Goal: Task Accomplishment & Management: Manage account settings

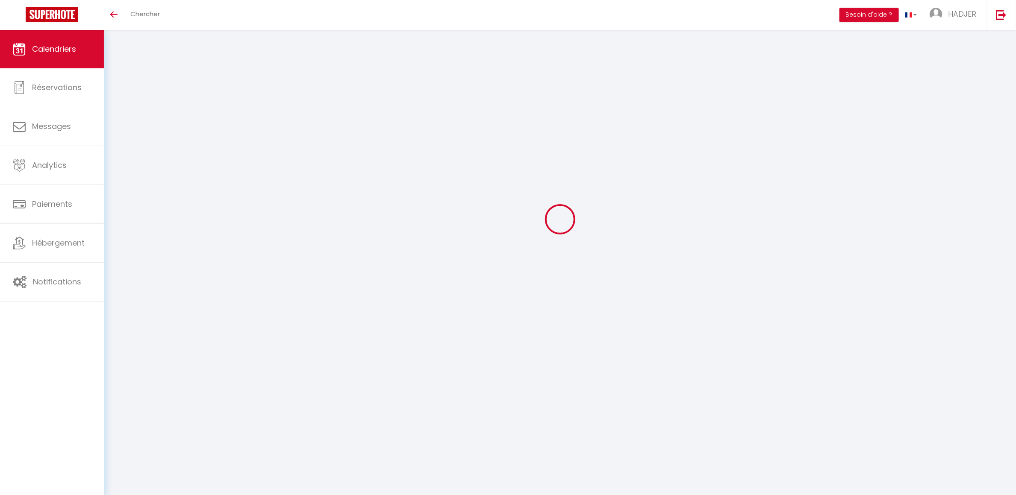
select select
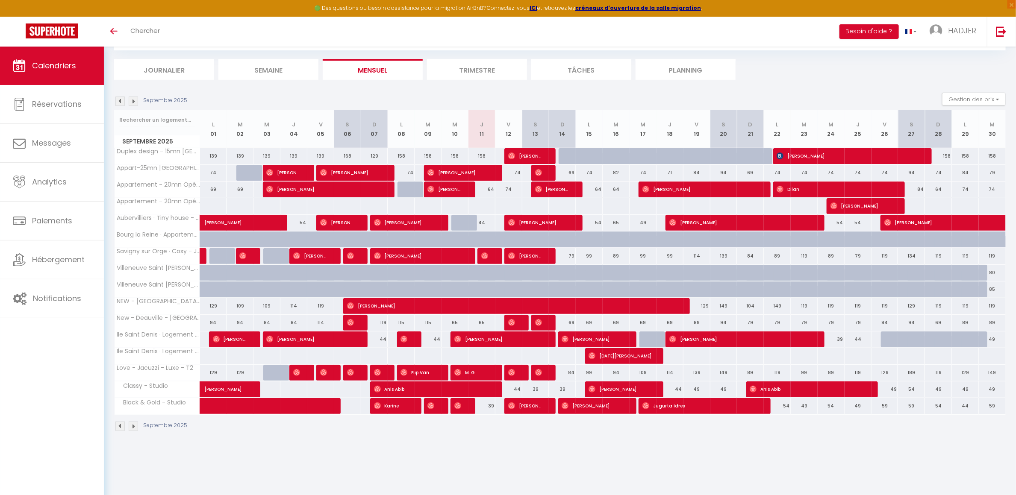
scroll to position [47, 0]
click at [514, 326] on img at bounding box center [511, 322] width 7 height 7
select select "OK"
select select "0"
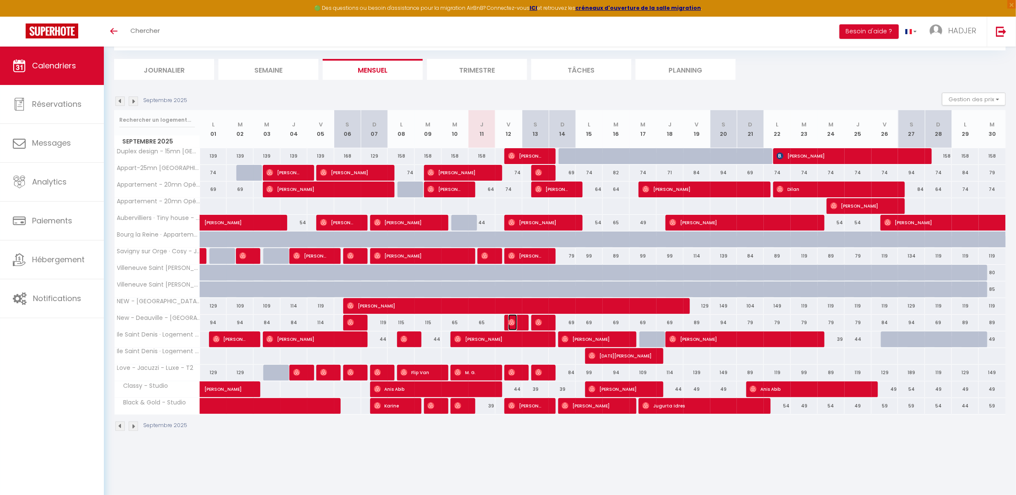
select select "0"
select select "1"
select select
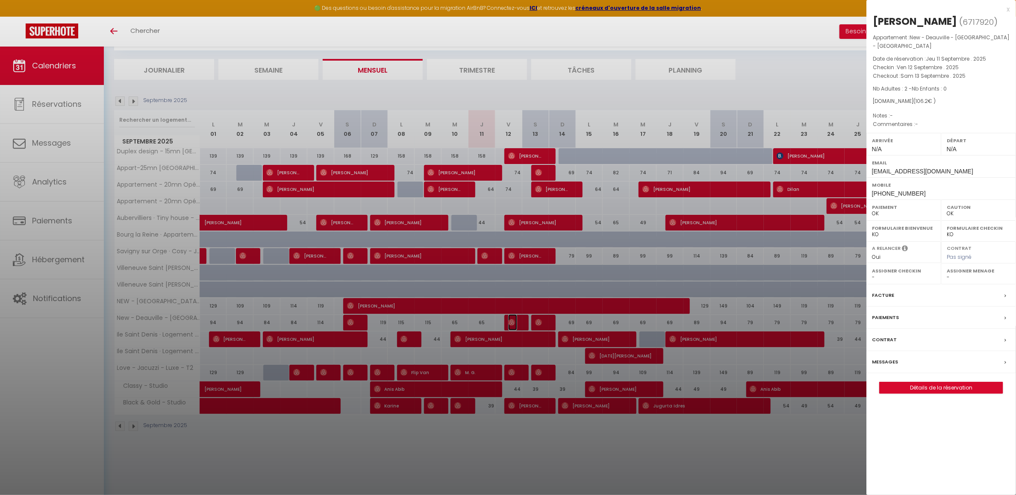
scroll to position [0, 0]
click at [1007, 12] on div "x" at bounding box center [937, 9] width 143 height 10
